Goal: Transaction & Acquisition: Purchase product/service

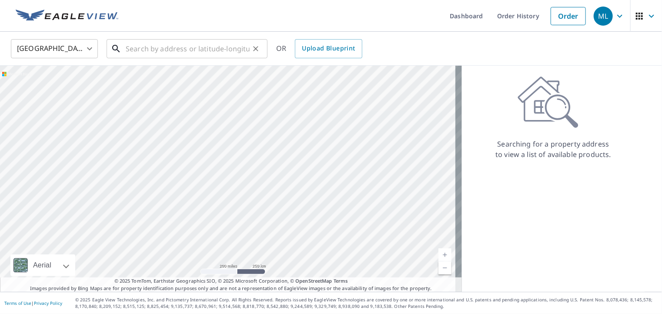
click at [195, 51] on input "text" at bounding box center [188, 49] width 124 height 24
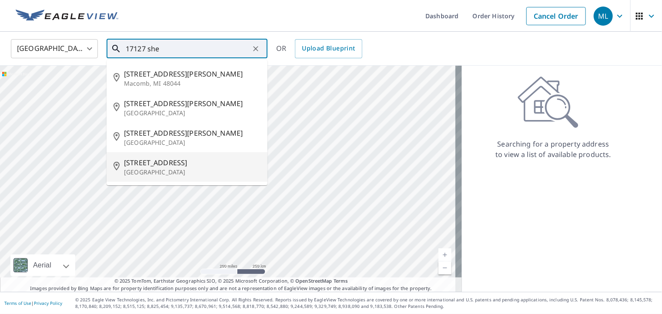
click at [186, 169] on p "[GEOGRAPHIC_DATA]" at bounding box center [192, 172] width 137 height 9
type input "[STREET_ADDRESS]"
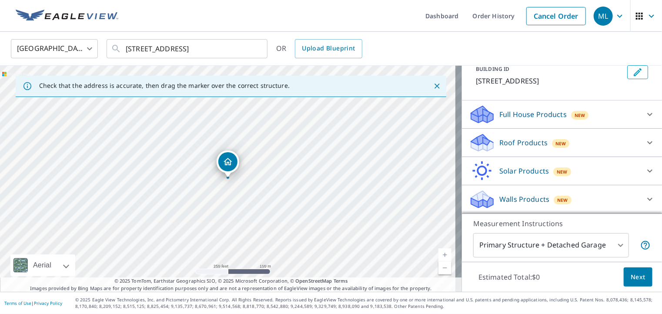
scroll to position [65, 0]
click at [516, 140] on p "Roof Products" at bounding box center [523, 142] width 48 height 10
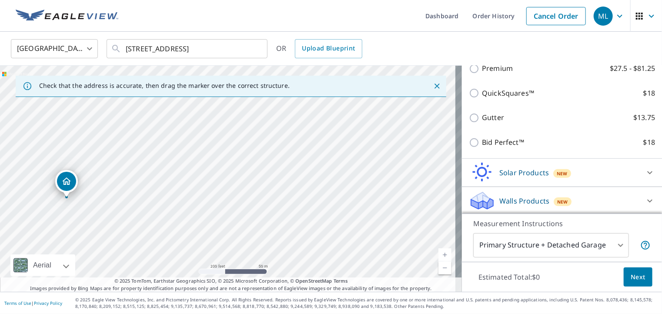
scroll to position [163, 0]
click at [631, 276] on span "Next" at bounding box center [638, 277] width 15 height 11
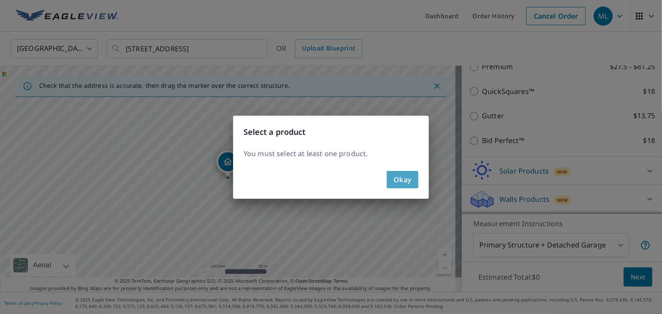
click at [397, 179] on span "Okay" at bounding box center [403, 179] width 18 height 12
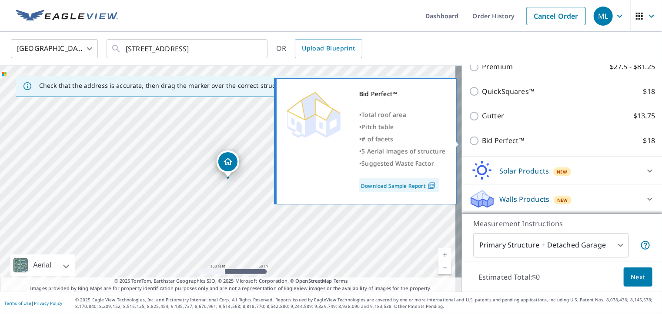
click at [469, 142] on input "Bid Perfect™ $18" at bounding box center [475, 141] width 13 height 10
checkbox input "true"
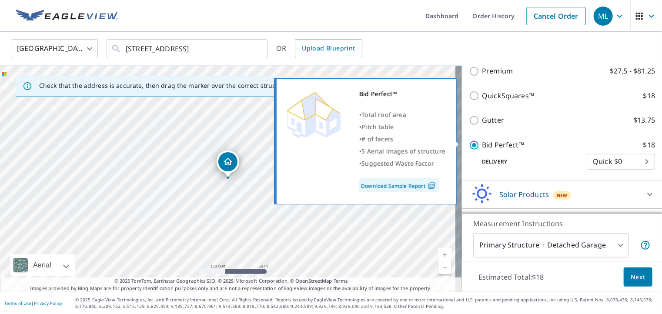
scroll to position [176, 0]
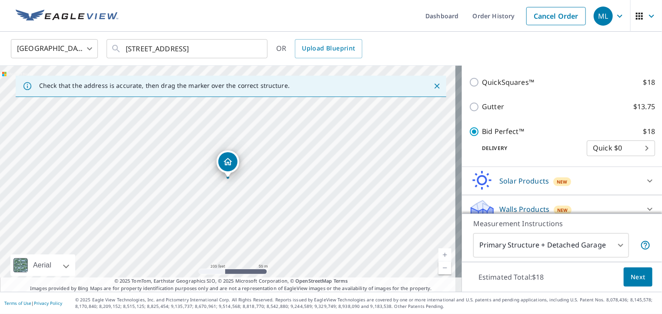
click at [635, 278] on span "Next" at bounding box center [638, 277] width 15 height 11
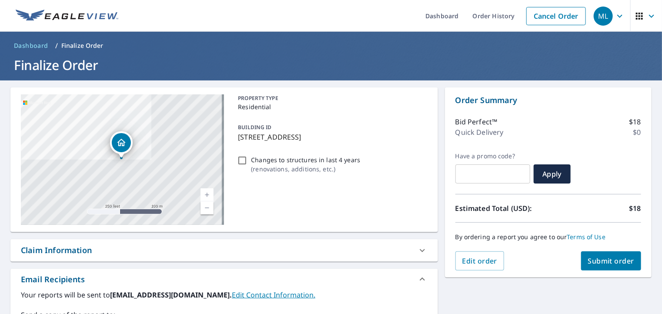
click at [605, 263] on span "Submit order" at bounding box center [611, 261] width 47 height 10
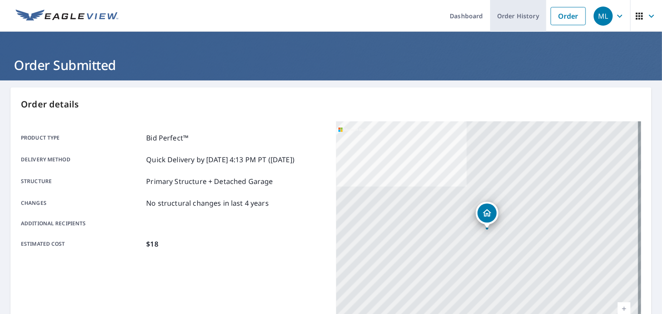
click at [510, 17] on link "Order History" at bounding box center [518, 16] width 56 height 32
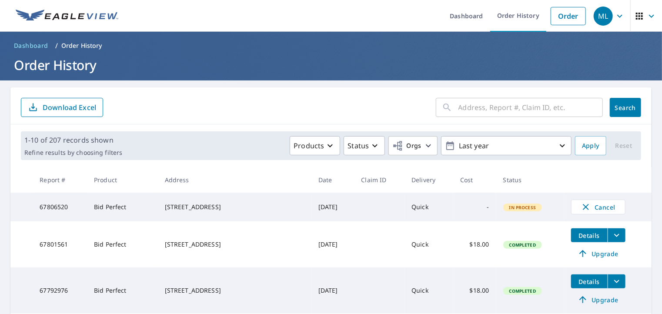
click at [224, 206] on div "[STREET_ADDRESS]" at bounding box center [235, 207] width 140 height 9
